Goal: Find specific page/section: Find specific page/section

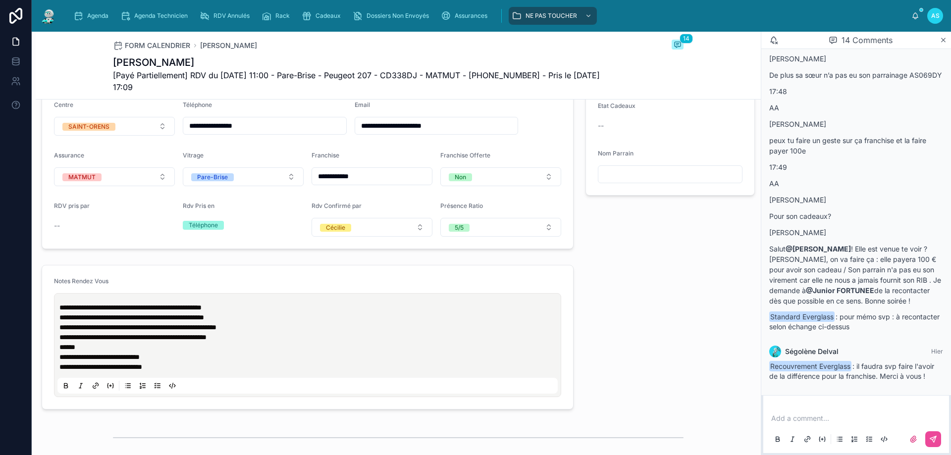
scroll to position [297, 0]
drag, startPoint x: 91, startPoint y: 11, endPoint x: 99, endPoint y: 0, distance: 14.2
click at [91, 11] on div "Agenda" at bounding box center [92, 16] width 39 height 16
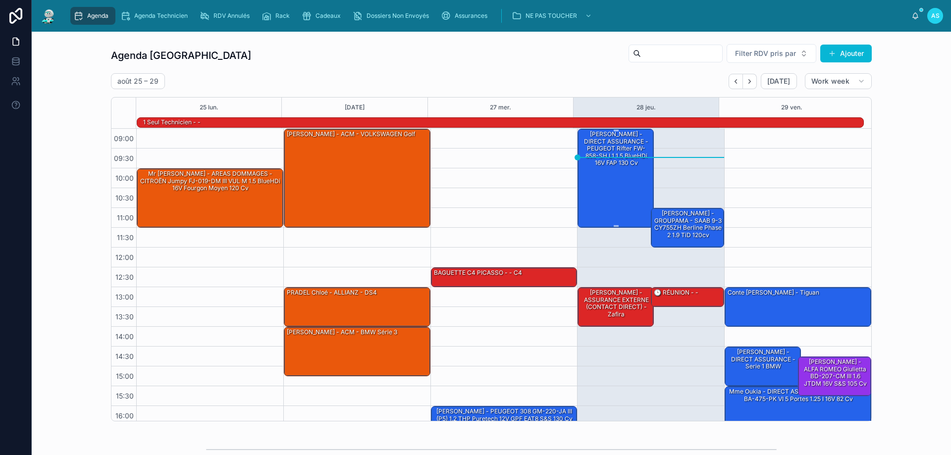
click at [625, 191] on div "[PERSON_NAME] - DIRECT ASSURANCE - PEUGEOT Rifter FW-858-SH L1 1.5 BlueHDi 16V …" at bounding box center [615, 177] width 73 height 97
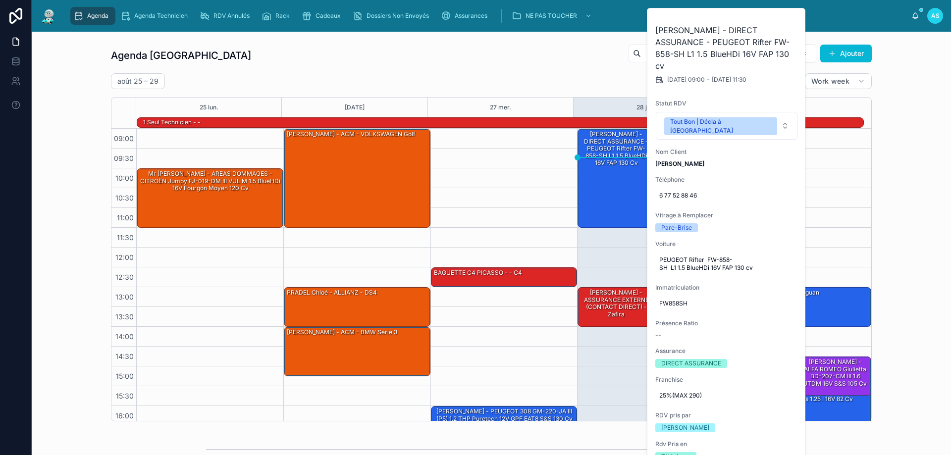
click at [896, 224] on div "Agenda Saint-Orens Filter RDV pris par Ajouter [DATE] – [DATE] [DATE] Work week…" at bounding box center [491, 233] width 903 height 386
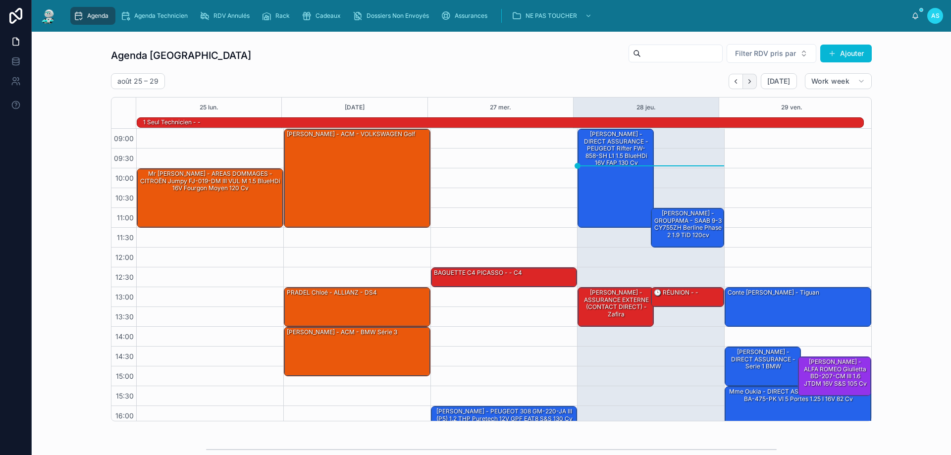
click at [748, 80] on icon "Next" at bounding box center [749, 81] width 7 height 7
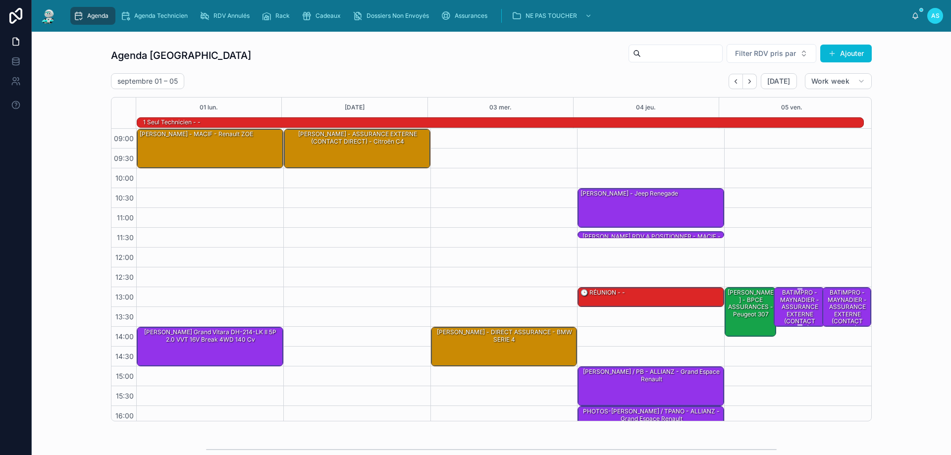
click at [801, 308] on div "BATIMPRO - MAYNADIER - ASSURANCE EXTERNE (CONTACT DIRECT) -" at bounding box center [800, 310] width 49 height 45
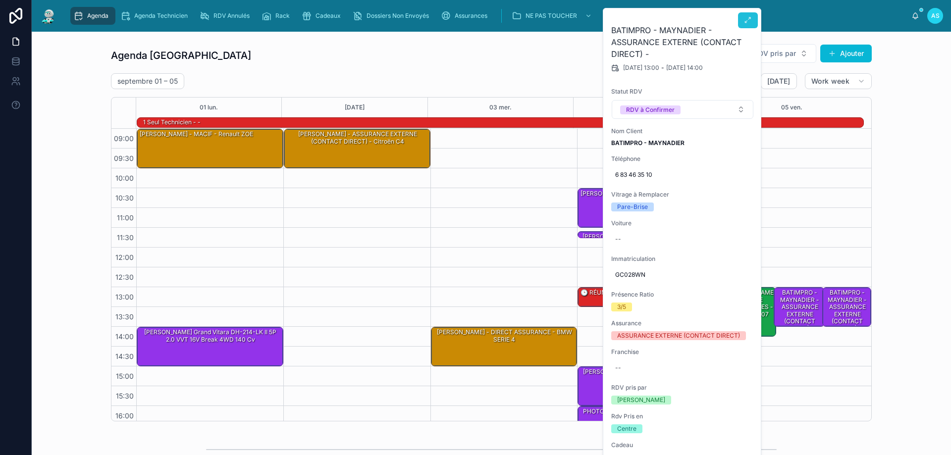
click at [748, 23] on icon at bounding box center [748, 20] width 8 height 8
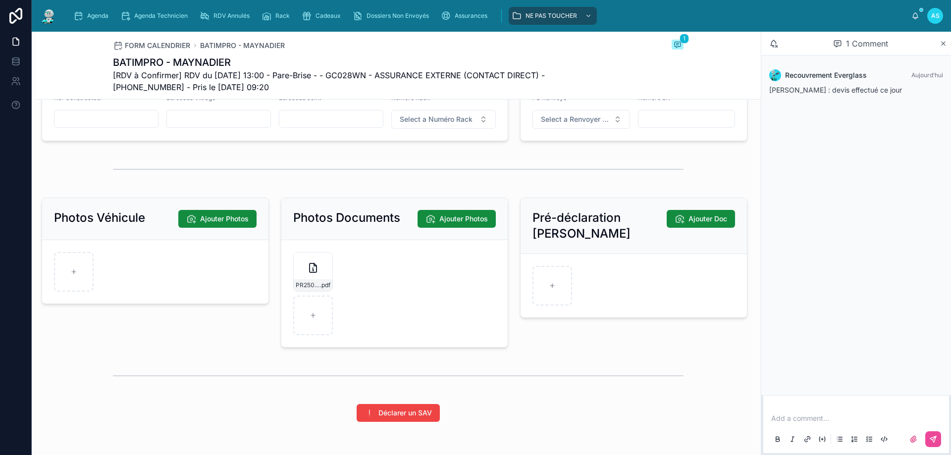
scroll to position [1387, 0]
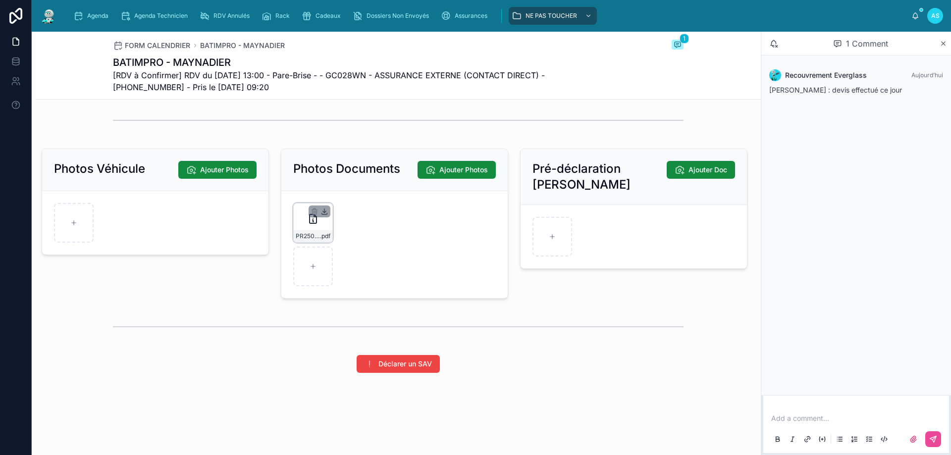
click at [323, 212] on icon at bounding box center [324, 211] width 3 height 1
click at [320, 235] on div "PR2508-1656 .pdf" at bounding box center [313, 223] width 40 height 40
